Goal: Information Seeking & Learning: Understand process/instructions

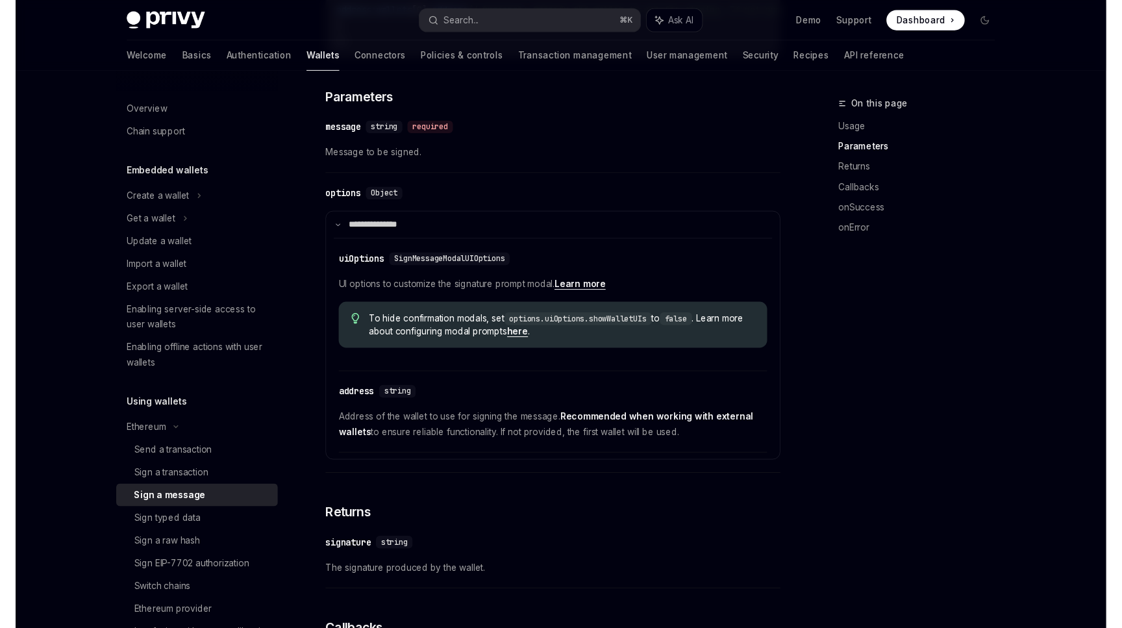
scroll to position [578, 0]
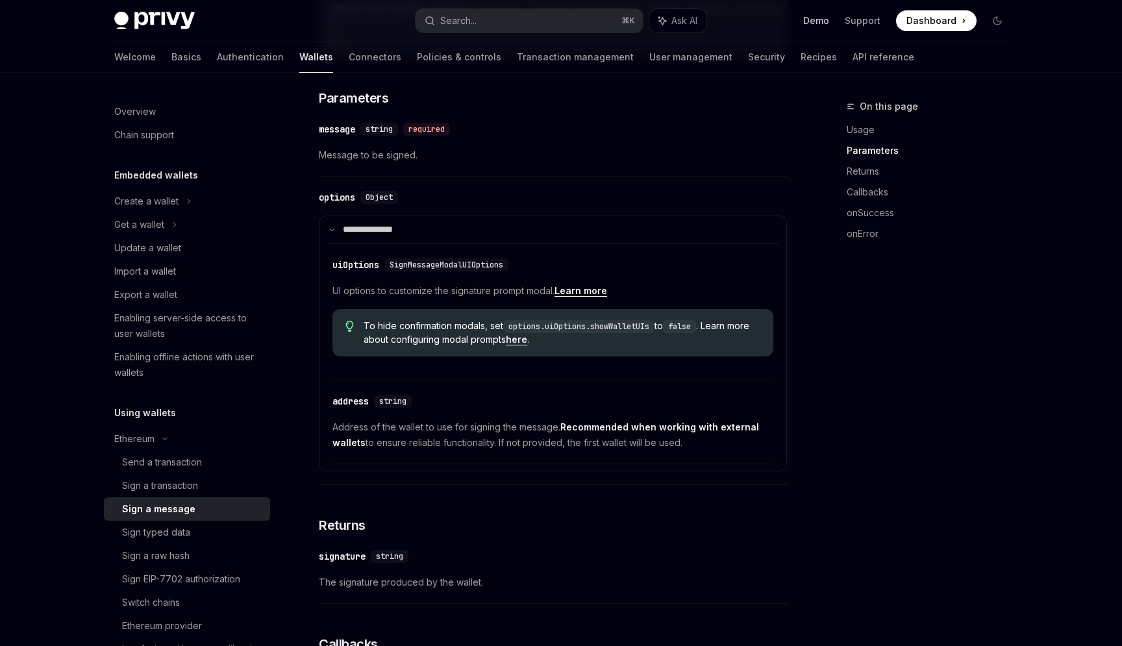
type textarea "*"
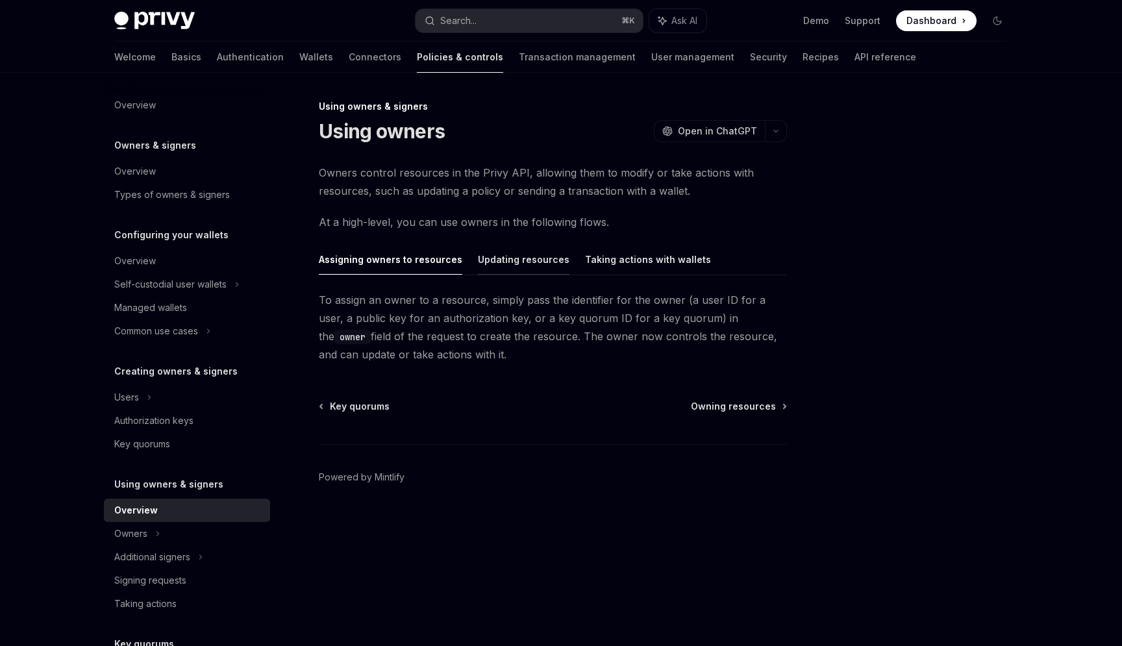
click at [482, 252] on button "Updating resources" at bounding box center [524, 259] width 92 height 31
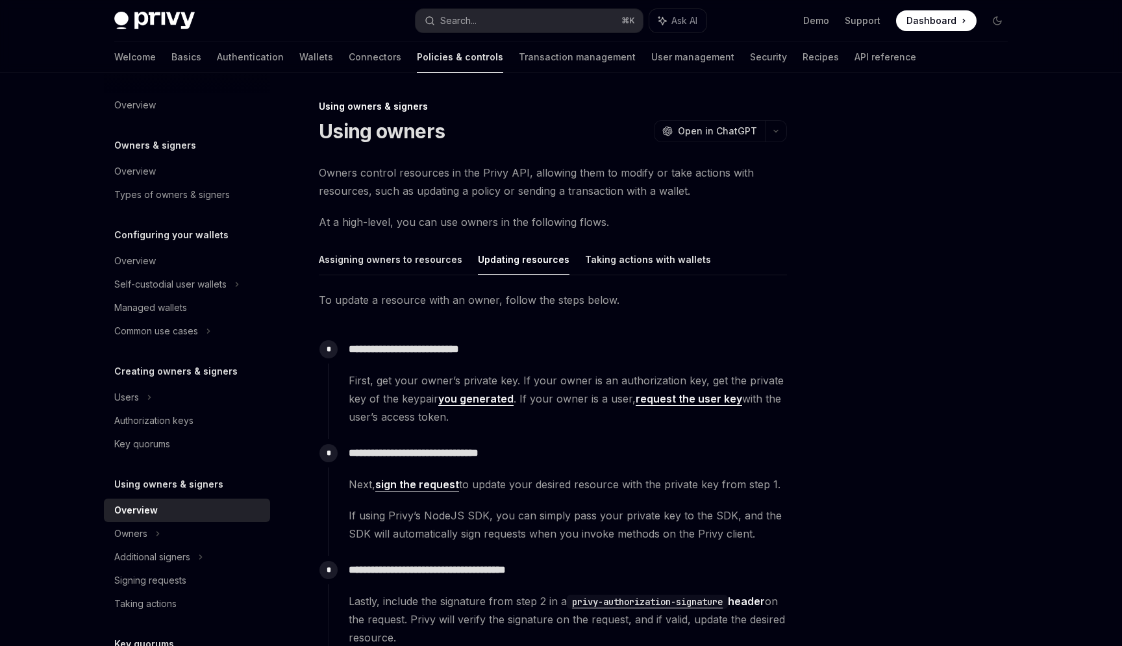
click at [736, 100] on div "Using owners & signers" at bounding box center [553, 106] width 468 height 13
click at [414, 254] on button "Assigning owners to resources" at bounding box center [390, 259] width 143 height 31
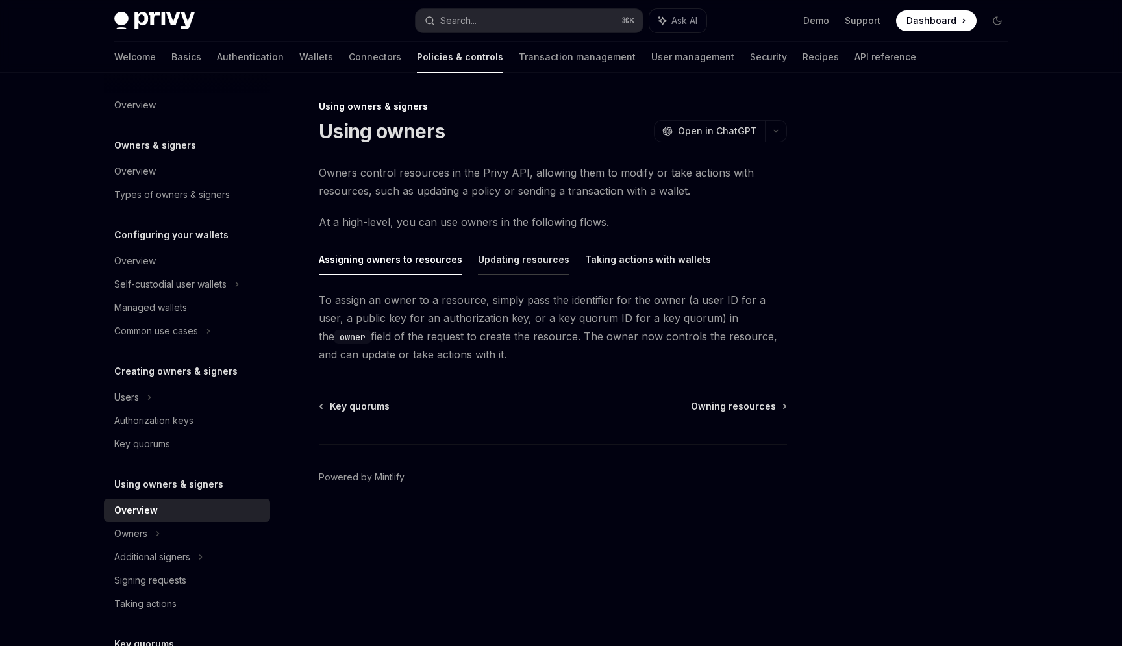
click at [492, 264] on button "Updating resources" at bounding box center [524, 259] width 92 height 31
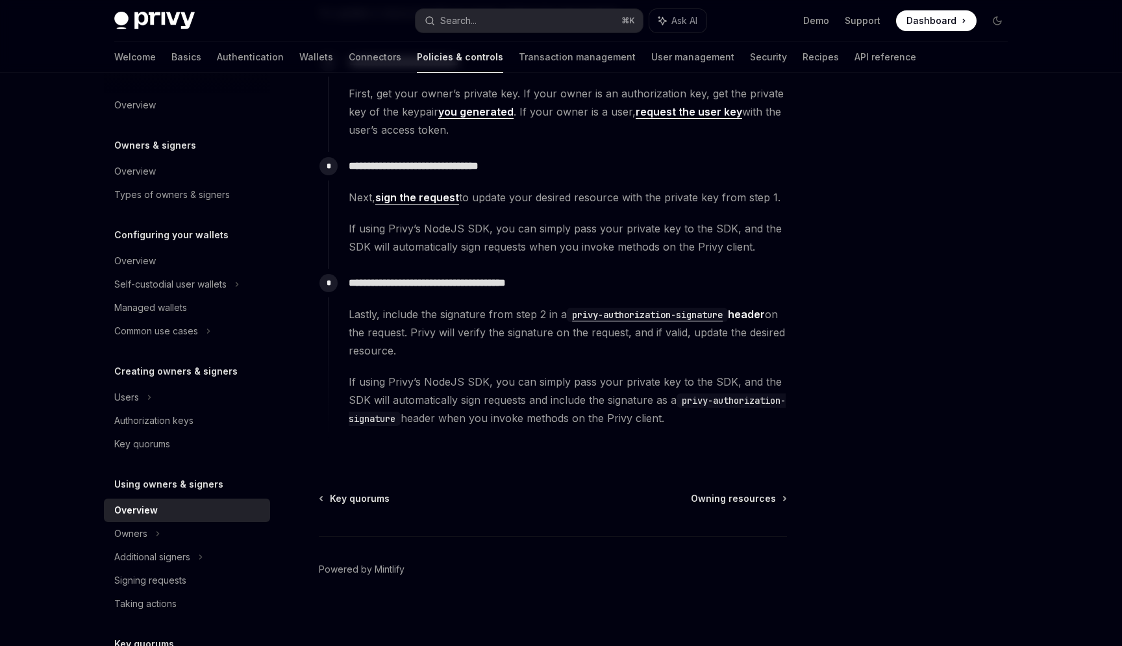
scroll to position [288, 0]
click at [155, 586] on div "Signing requests" at bounding box center [150, 581] width 72 height 16
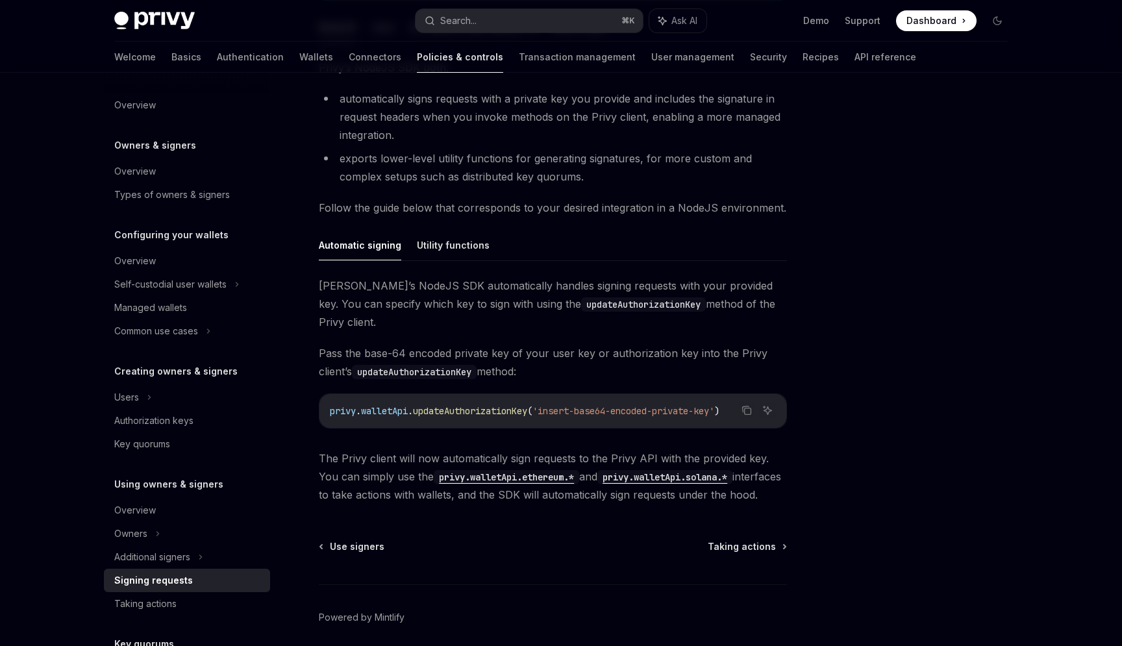
scroll to position [291, 0]
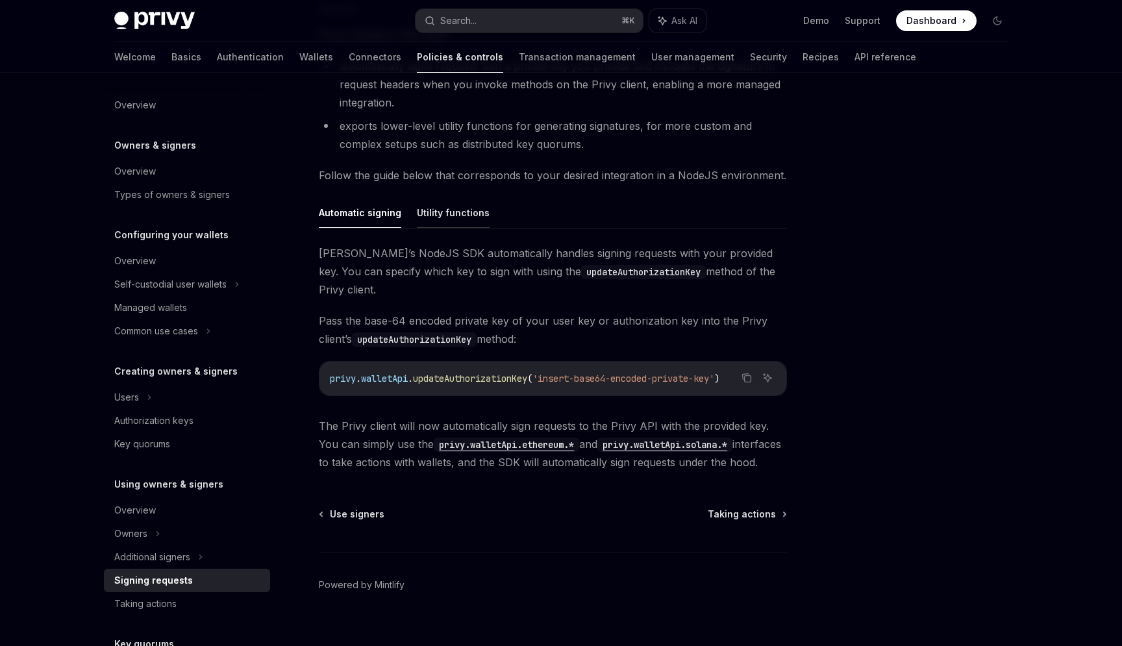
click at [440, 207] on button "Utility functions" at bounding box center [453, 212] width 73 height 31
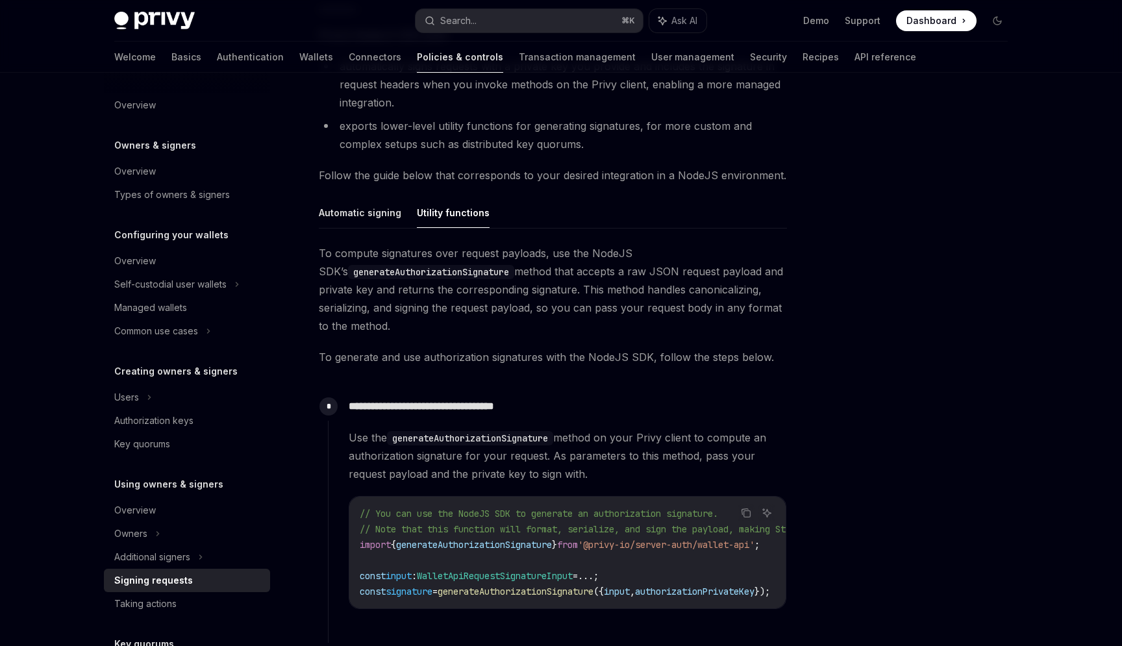
type textarea "*"
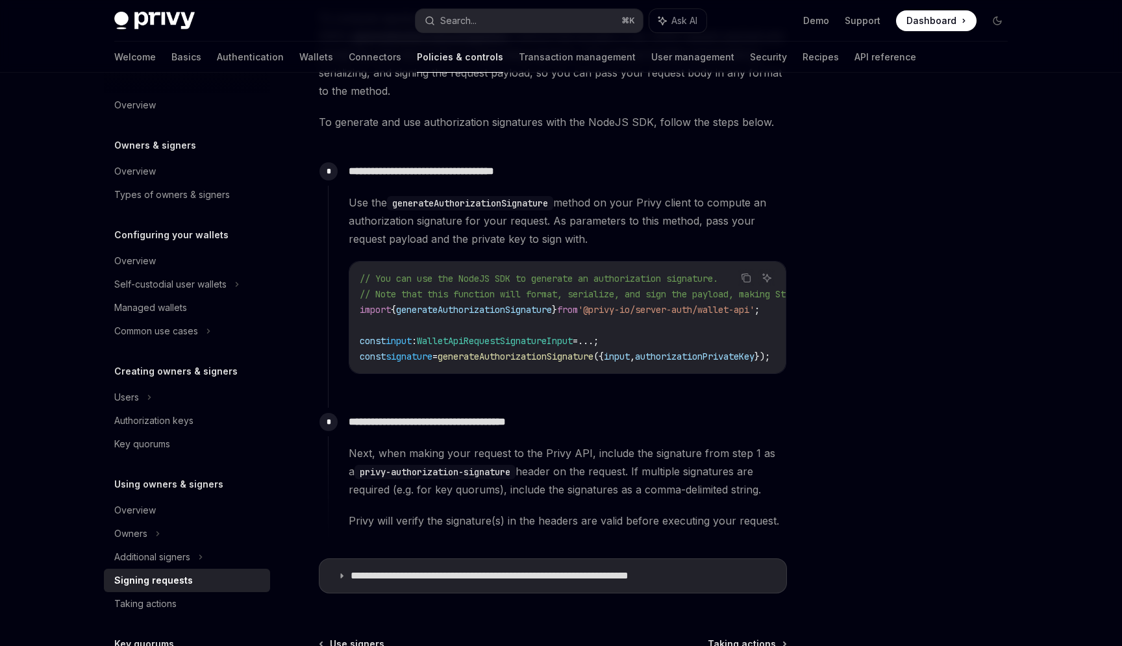
scroll to position [527, 0]
